Goal: Check status: Check status

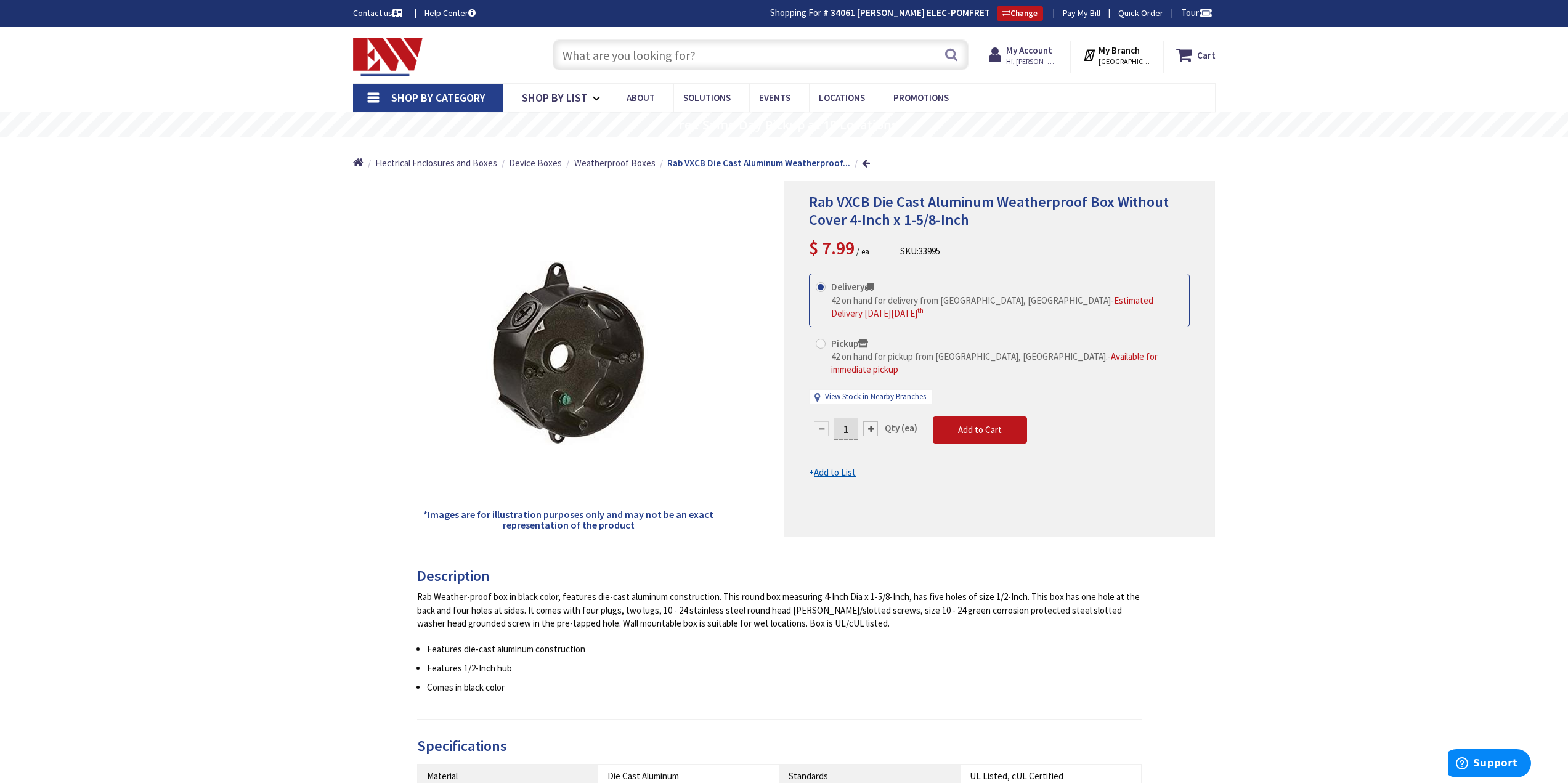
click at [865, 62] on input "text" at bounding box center [760, 54] width 416 height 31
click at [825, 58] on input "text" at bounding box center [760, 54] width 416 height 31
click at [1042, 51] on strong "My Account" at bounding box center [1029, 50] width 46 height 11
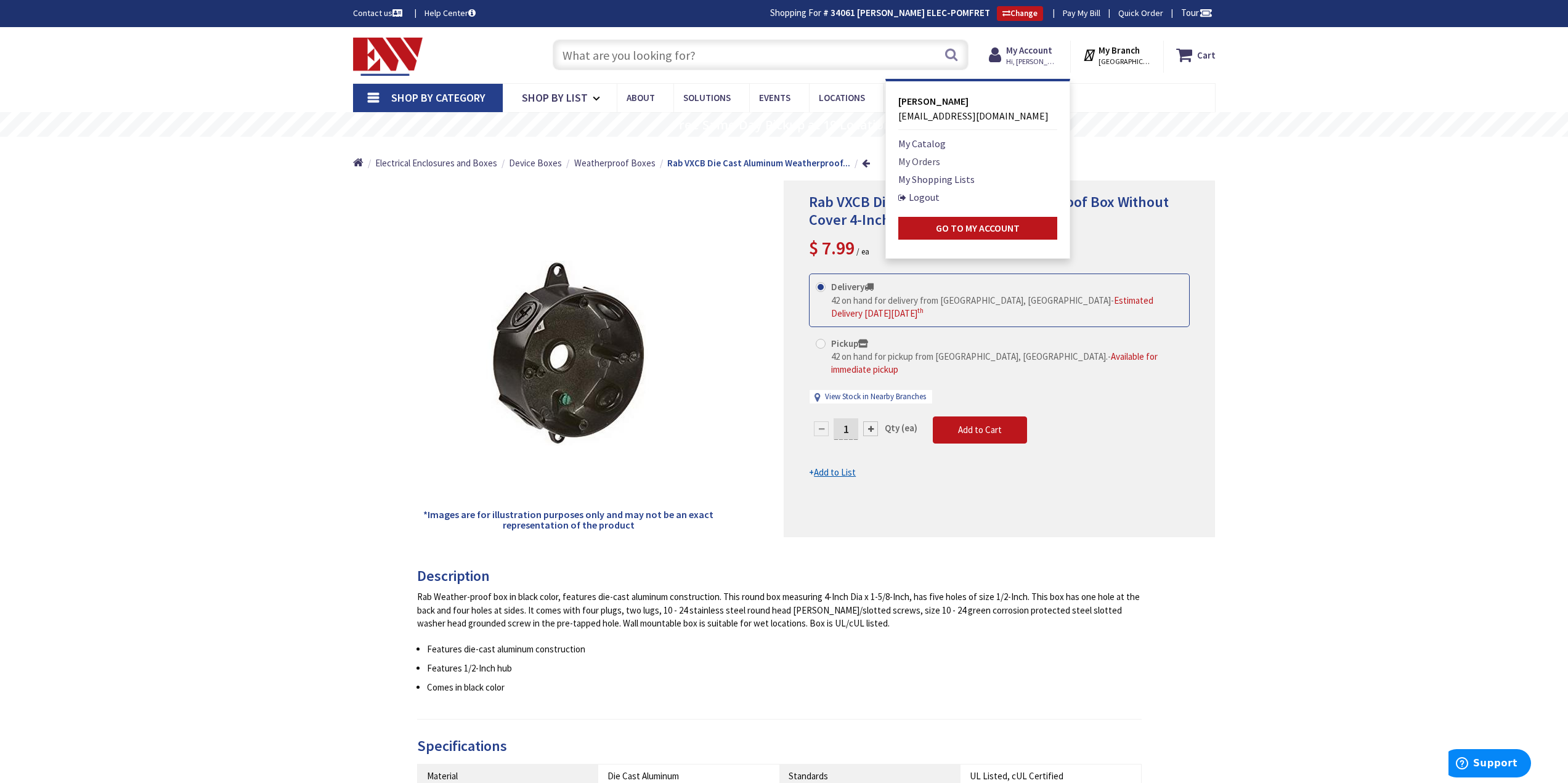
click at [930, 160] on link "My Orders" at bounding box center [919, 161] width 42 height 15
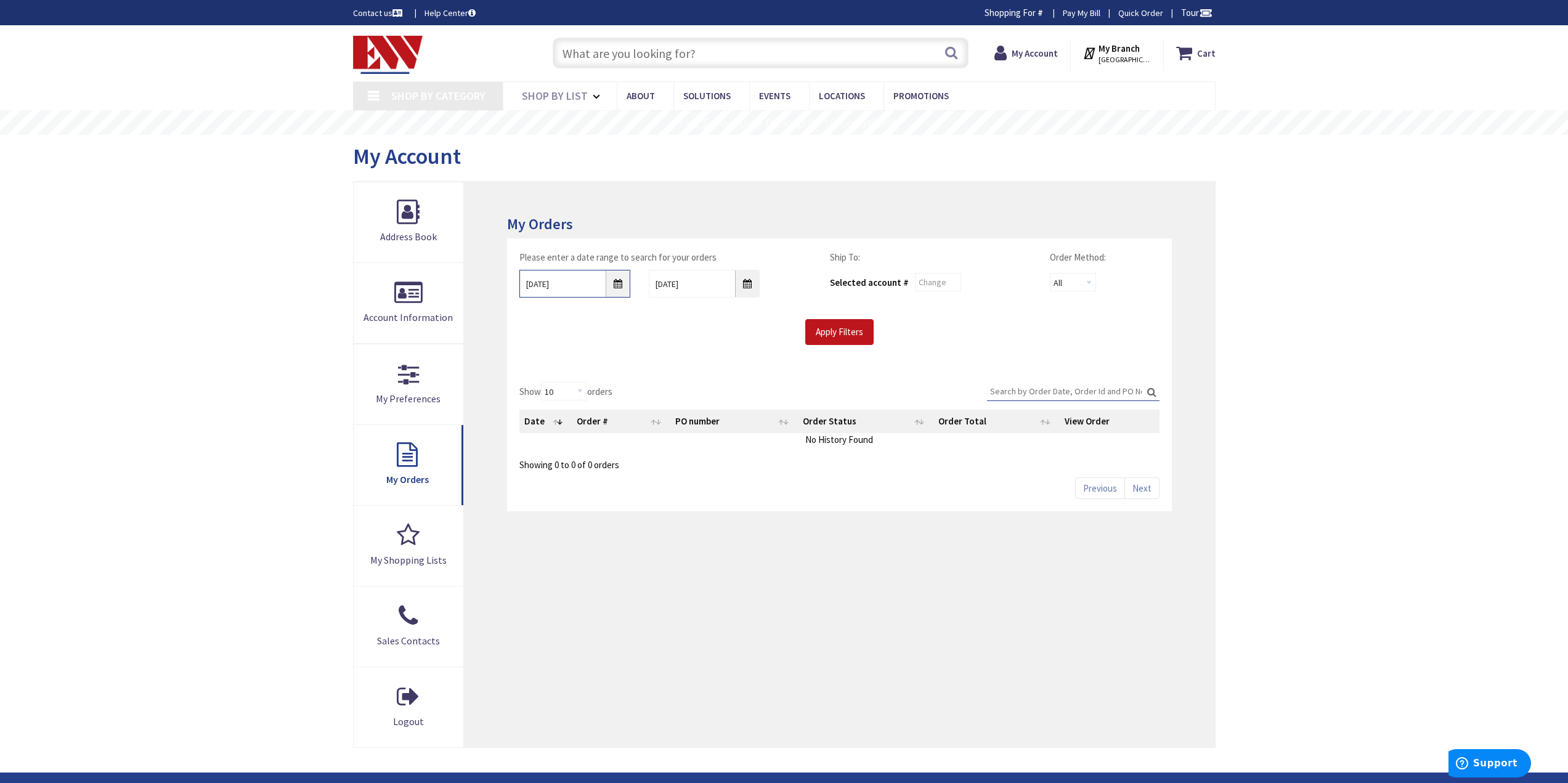
click at [618, 285] on input "9/26/2025" at bounding box center [574, 283] width 111 height 28
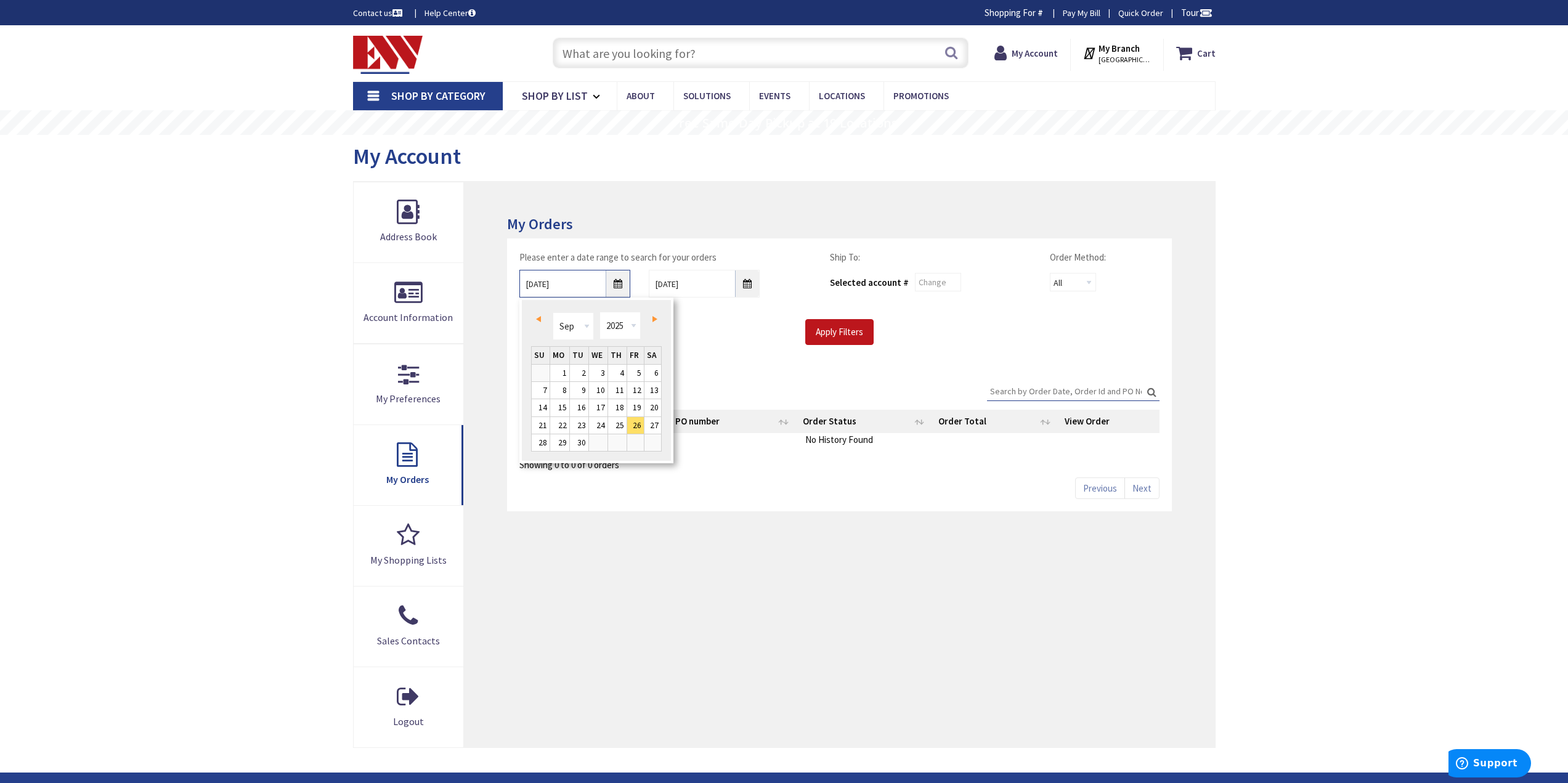
type input "[PERSON_NAME][GEOGRAPHIC_DATA], [GEOGRAPHIC_DATA]"
click at [591, 325] on select "Jan Feb Mar Apr May Jun Jul Aug Sep Oct Nov Dec" at bounding box center [574, 326] width 41 height 28
type input "03/25/2025"
click at [809, 324] on input "Apply Filters" at bounding box center [840, 332] width 68 height 26
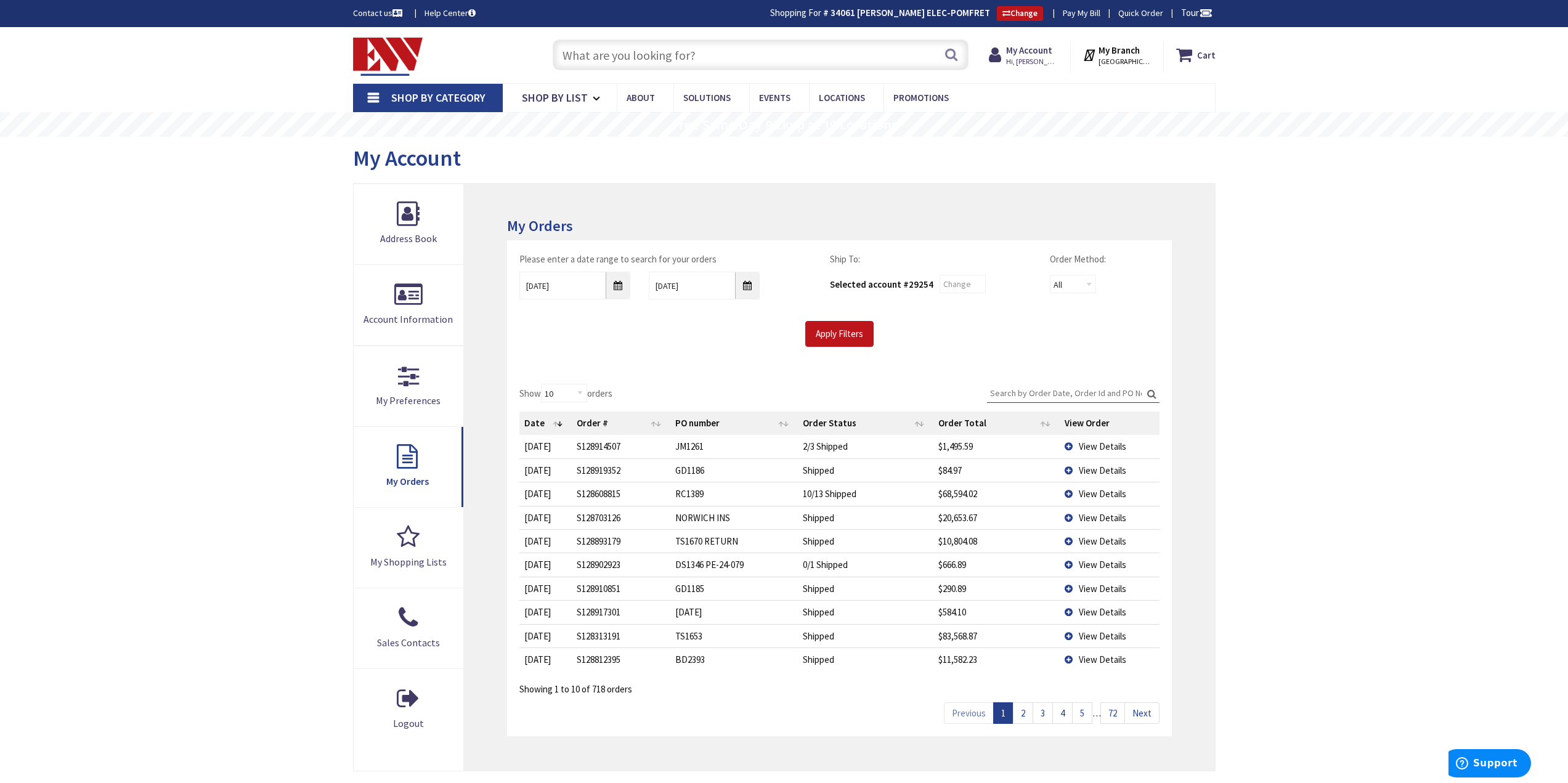
click at [1074, 394] on input "Search:" at bounding box center [1074, 393] width 173 height 19
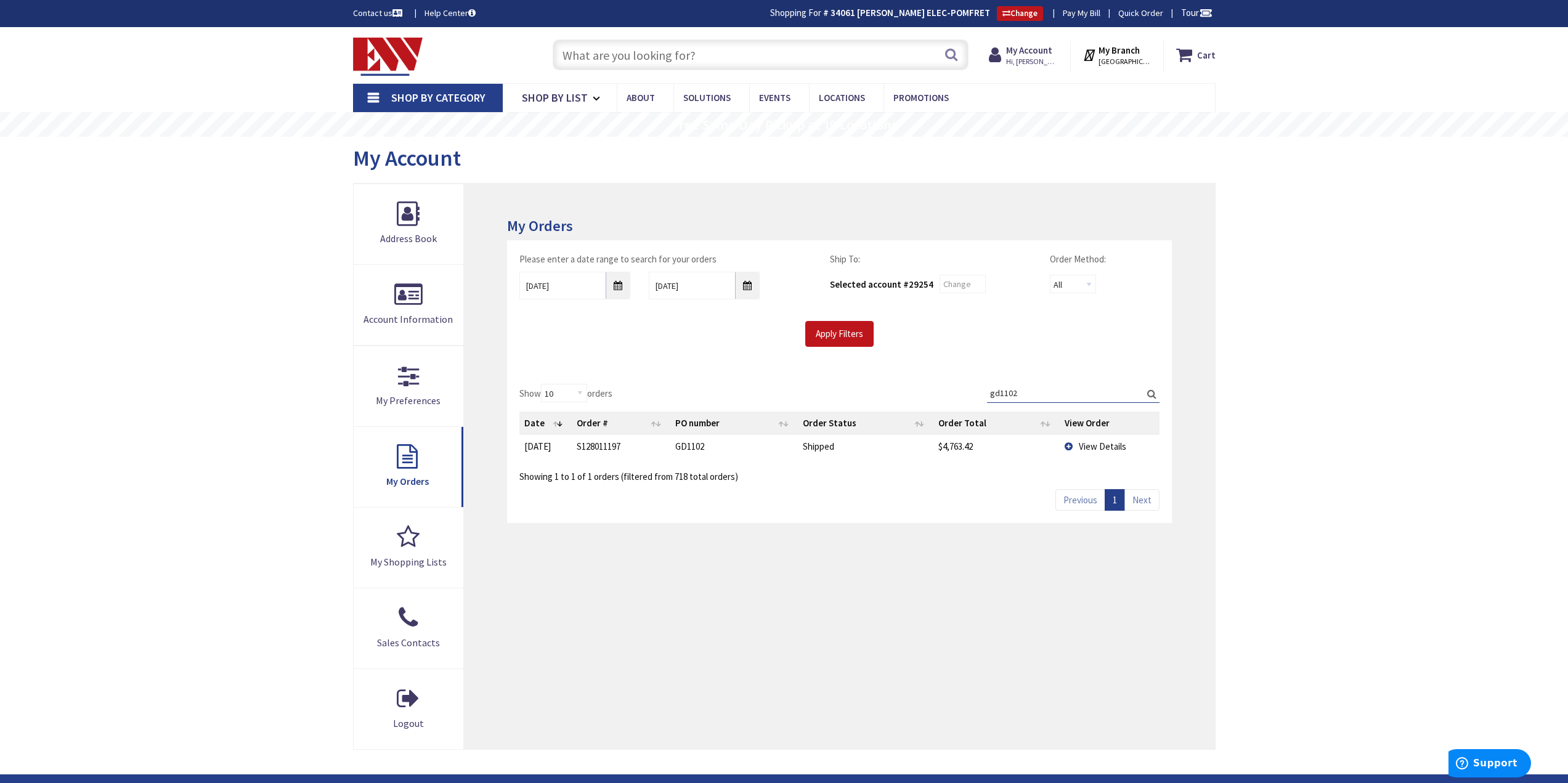
type input "gd1102"
click at [1094, 444] on span "View Details" at bounding box center [1102, 446] width 48 height 11
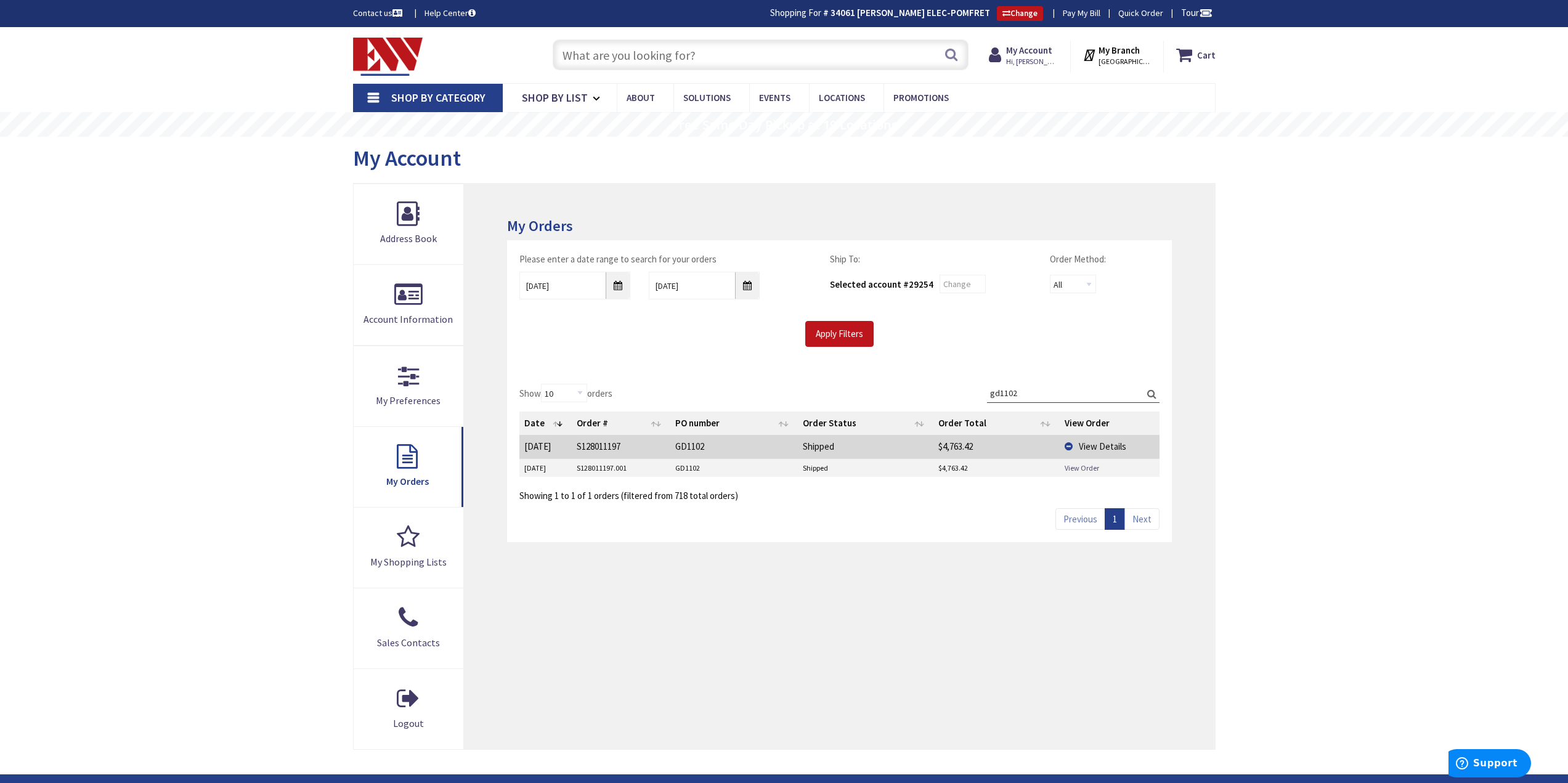
click at [1073, 465] on link "View Order" at bounding box center [1082, 468] width 34 height 11
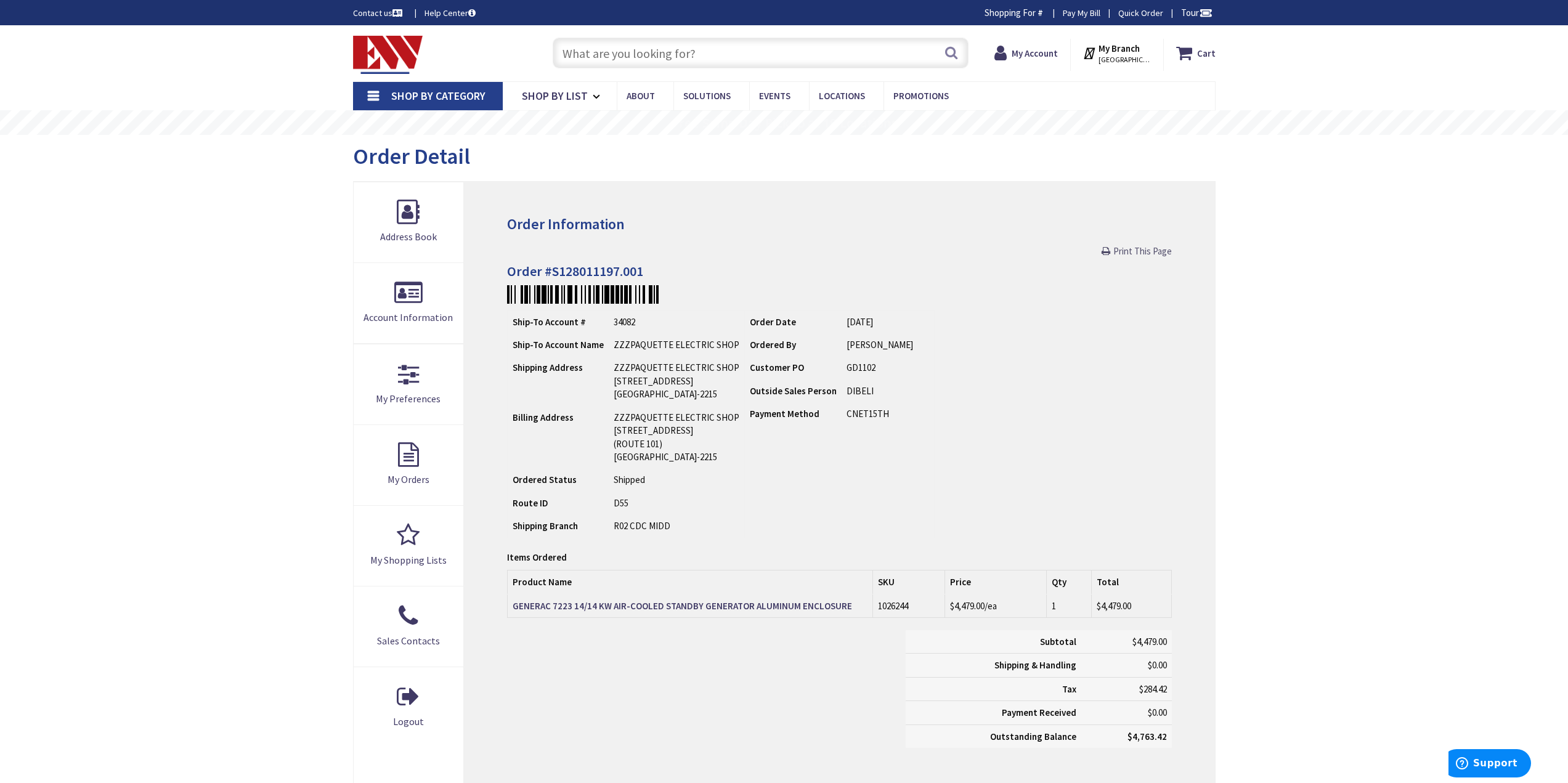
click at [1128, 250] on span "Print This Page" at bounding box center [1143, 251] width 58 height 11
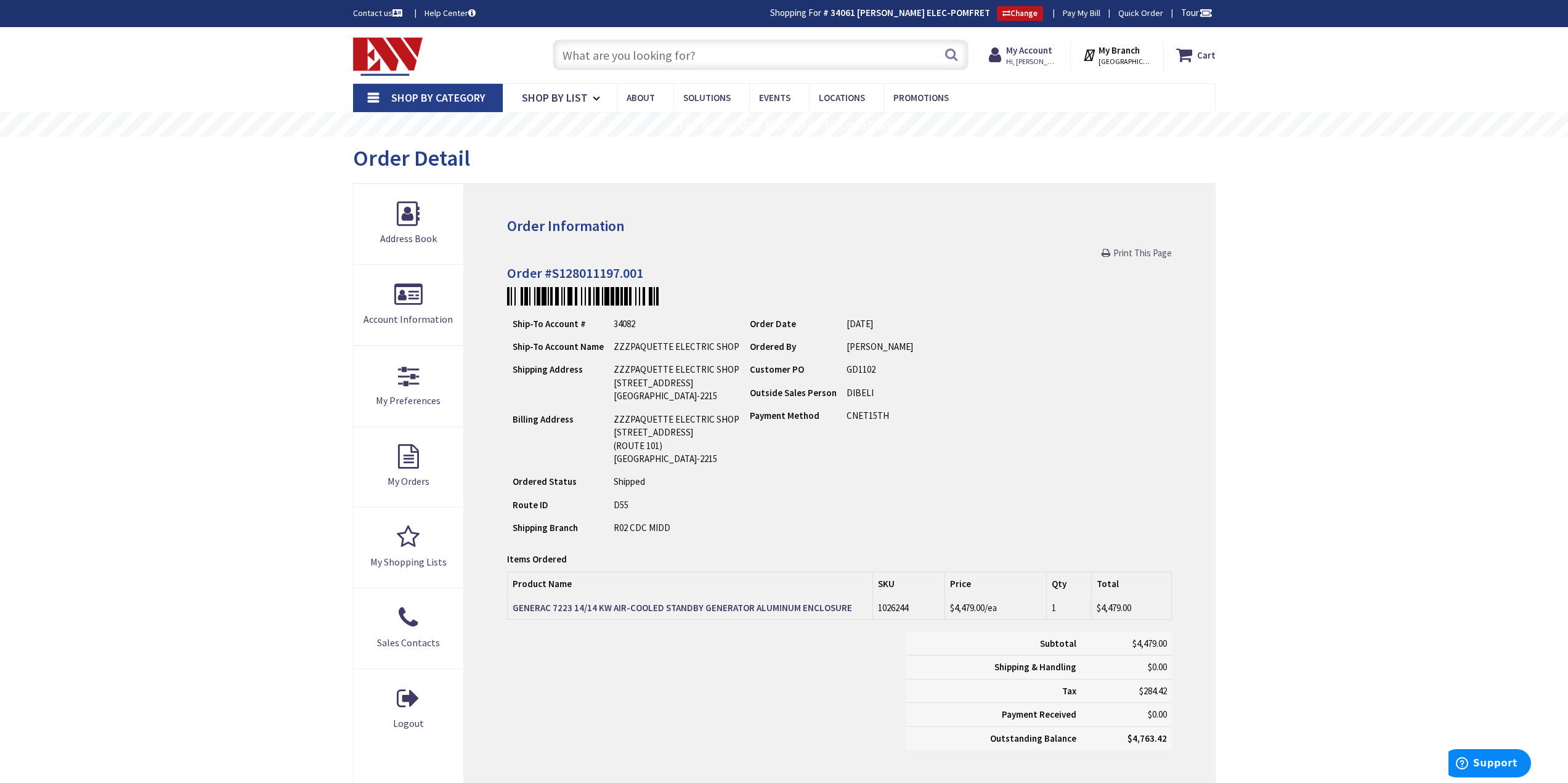
drag, startPoint x: 1106, startPoint y: 252, endPoint x: 1237, endPoint y: 670, distance: 438.0
click at [1106, 252] on link "Print This Page" at bounding box center [1136, 253] width 70 height 13
